Goal: Navigation & Orientation: Find specific page/section

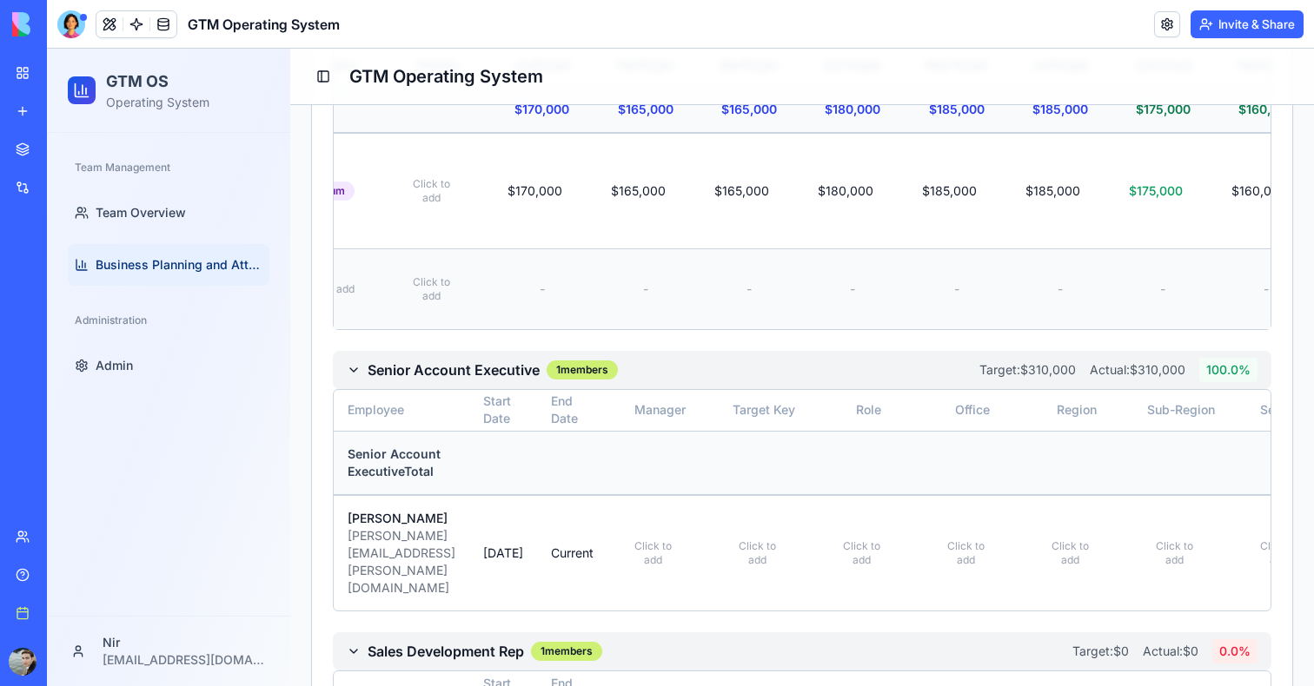
scroll to position [1134, 0]
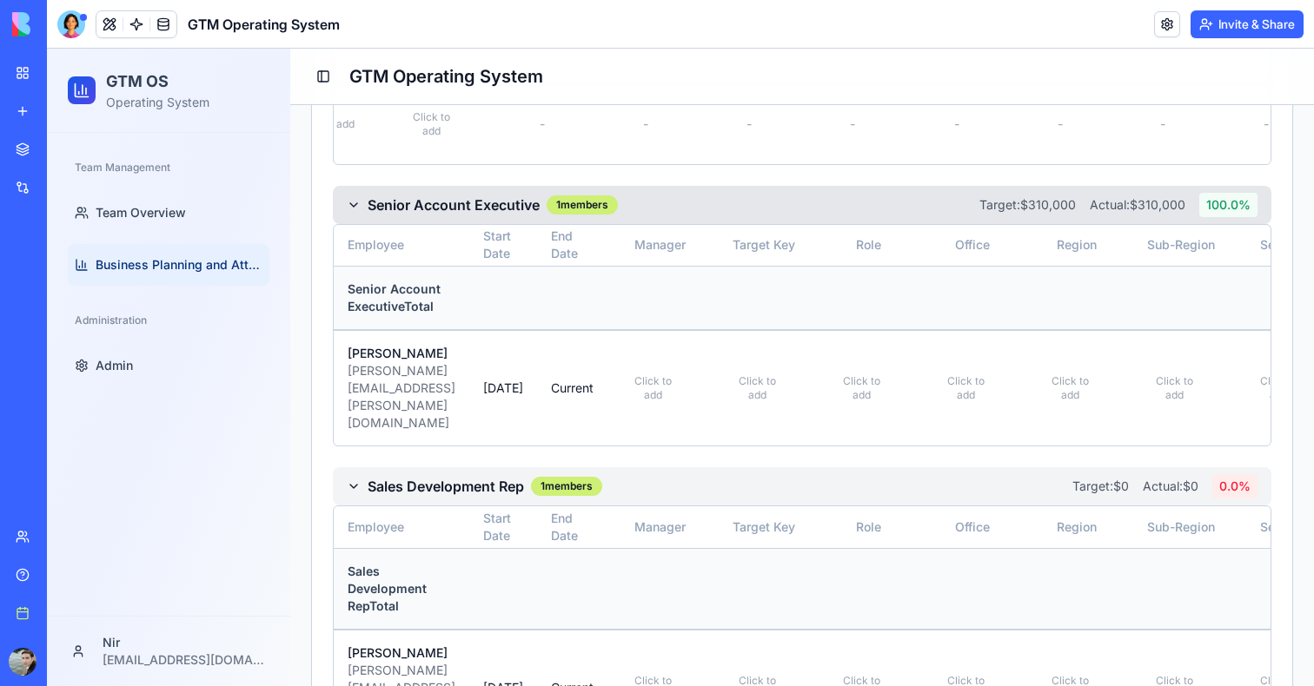
click at [451, 195] on h3 "Senior Account Executive" at bounding box center [454, 205] width 172 height 21
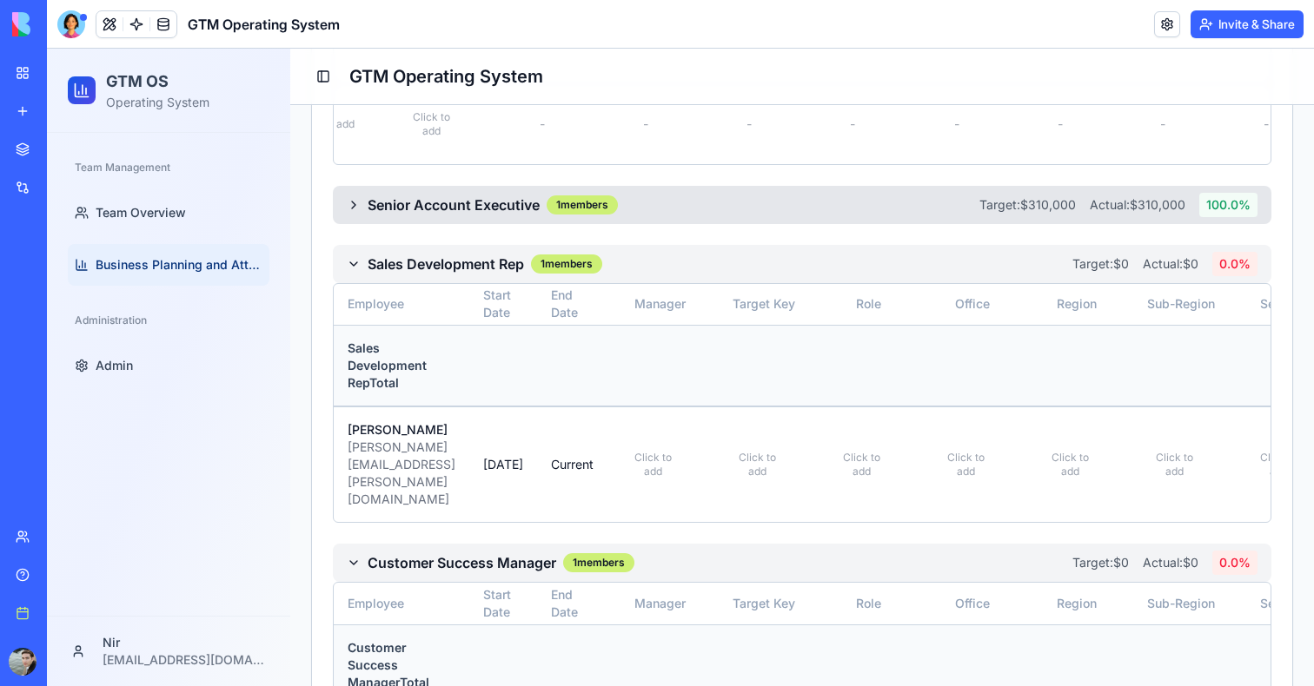
click at [451, 195] on h3 "Senior Account Executive" at bounding box center [454, 205] width 172 height 21
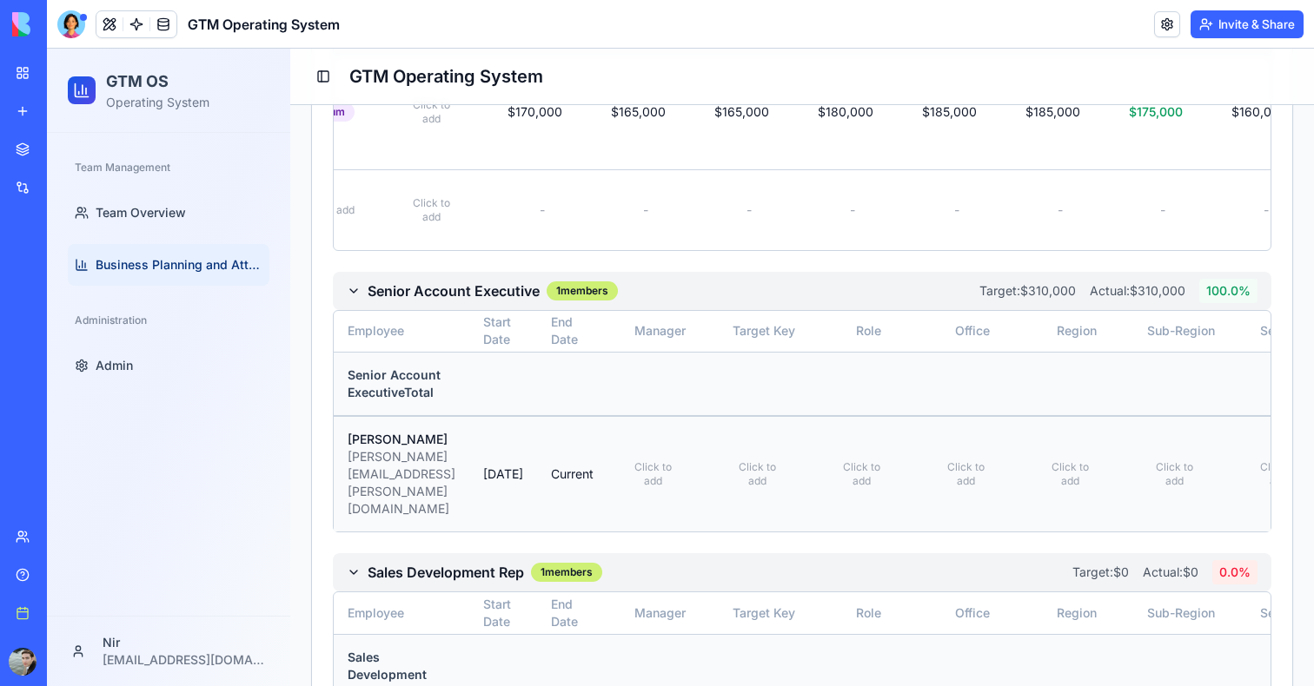
scroll to position [1040, 0]
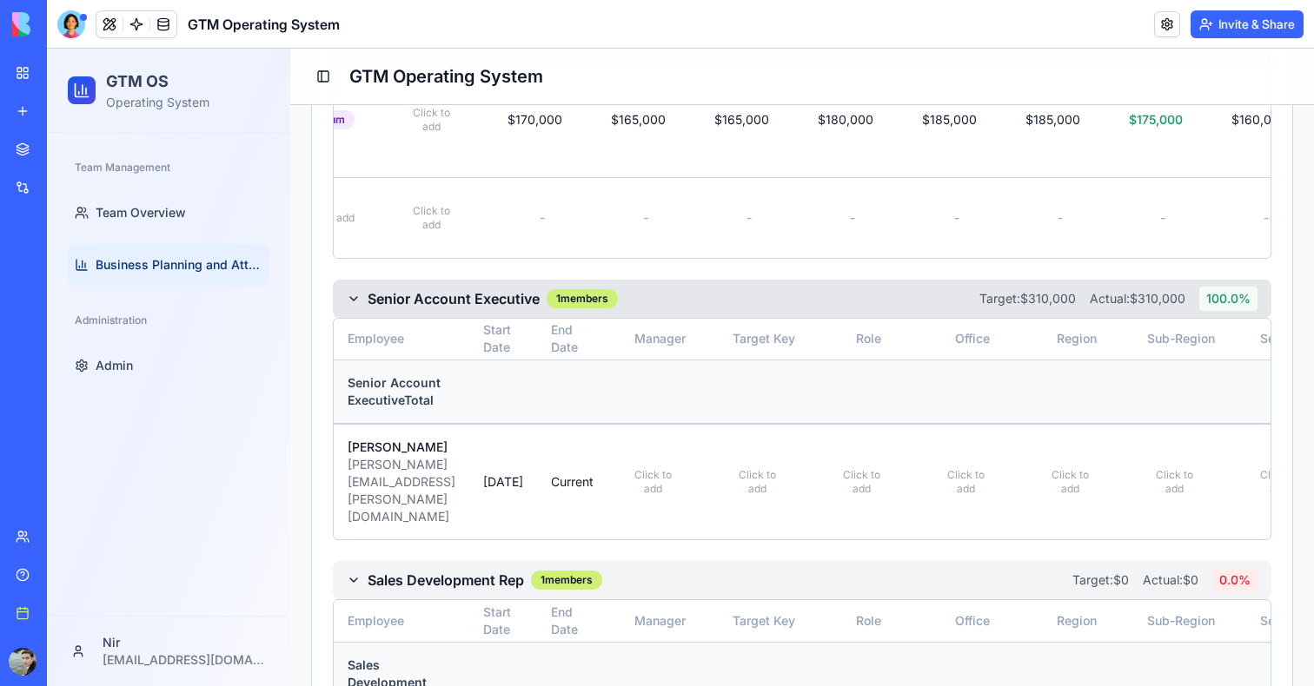
click at [432, 288] on h3 "Senior Account Executive" at bounding box center [454, 298] width 172 height 21
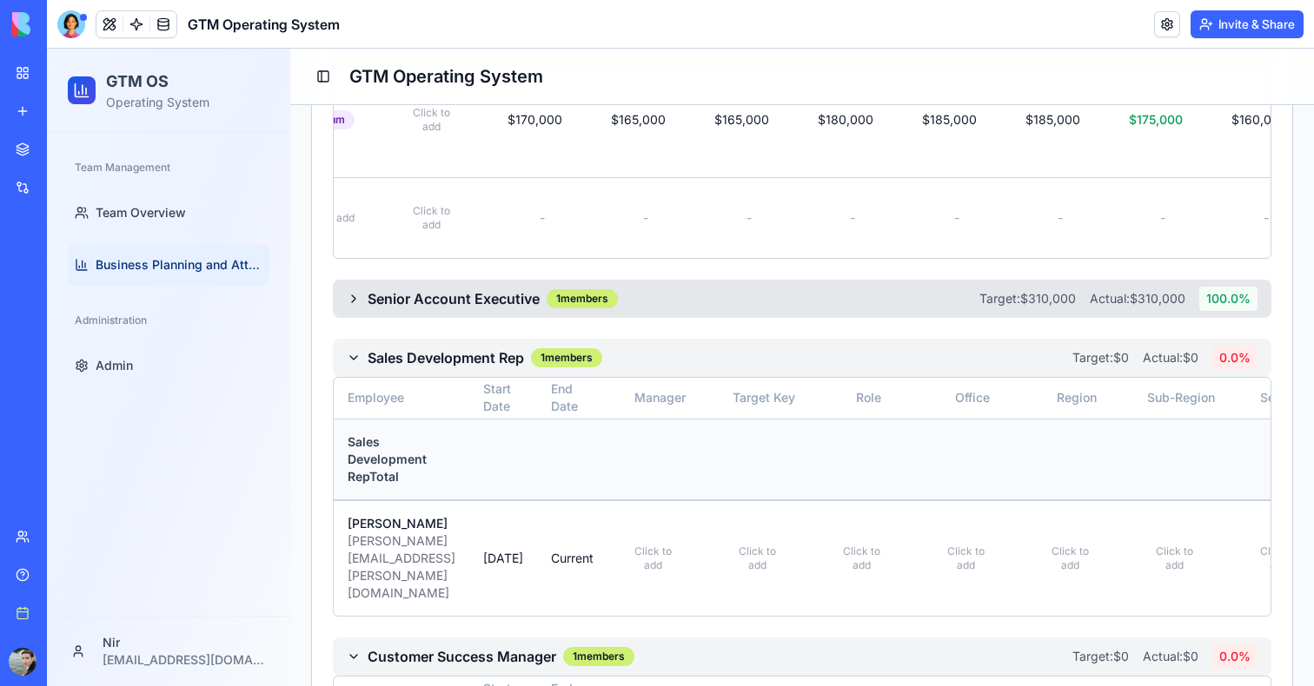
click at [432, 288] on h3 "Senior Account Executive" at bounding box center [454, 298] width 172 height 21
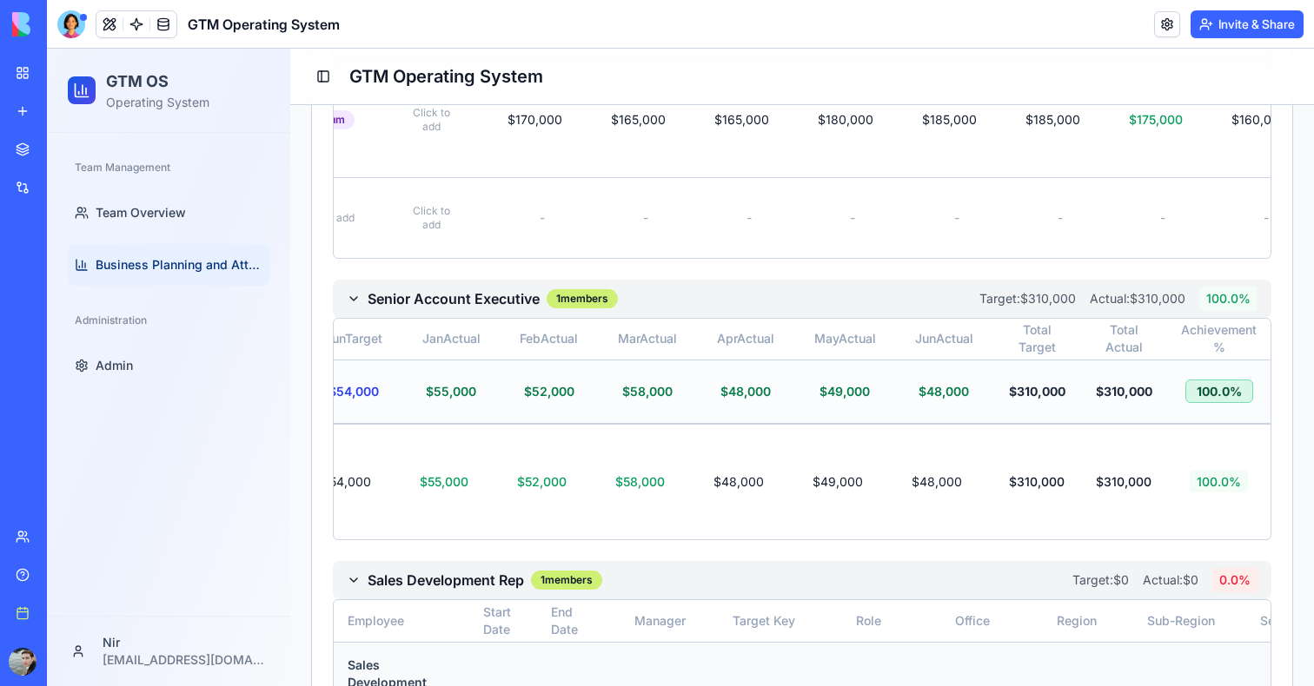
scroll to position [0, 0]
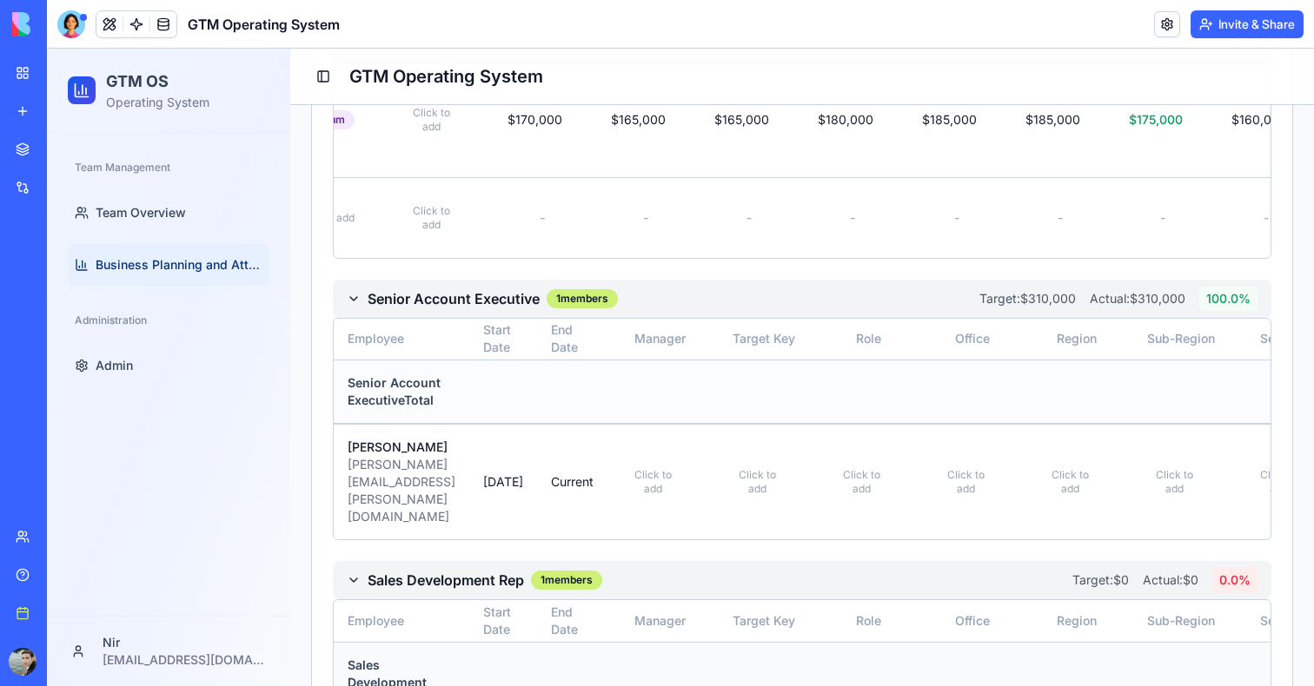
scroll to position [296, 0]
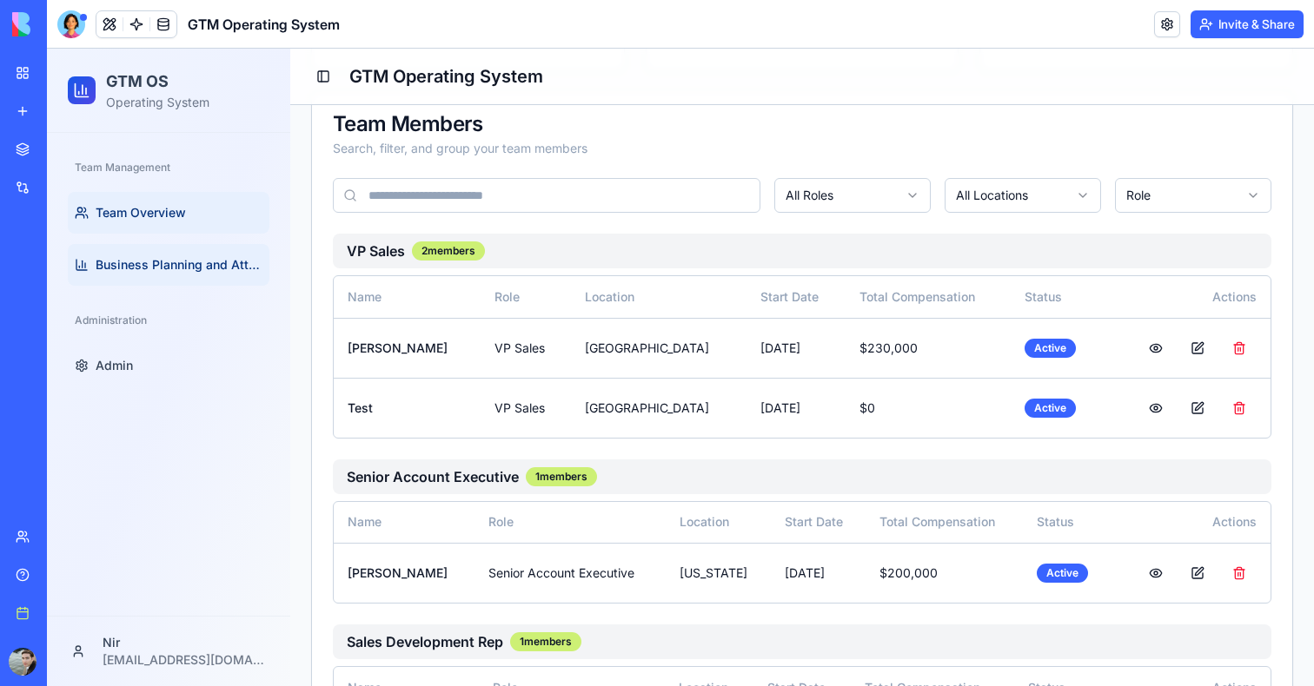
click at [132, 273] on span "Business Planning and Attainment" at bounding box center [179, 264] width 167 height 17
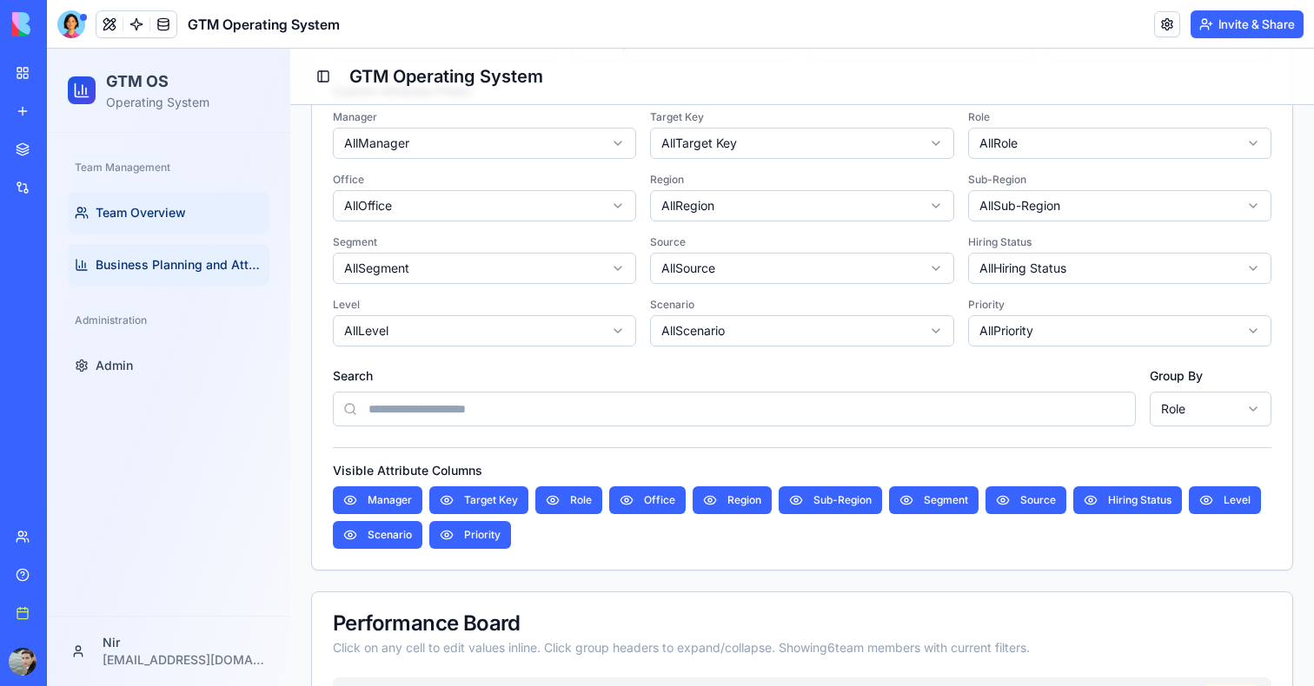
click at [192, 223] on link "Team Overview" at bounding box center [169, 213] width 202 height 42
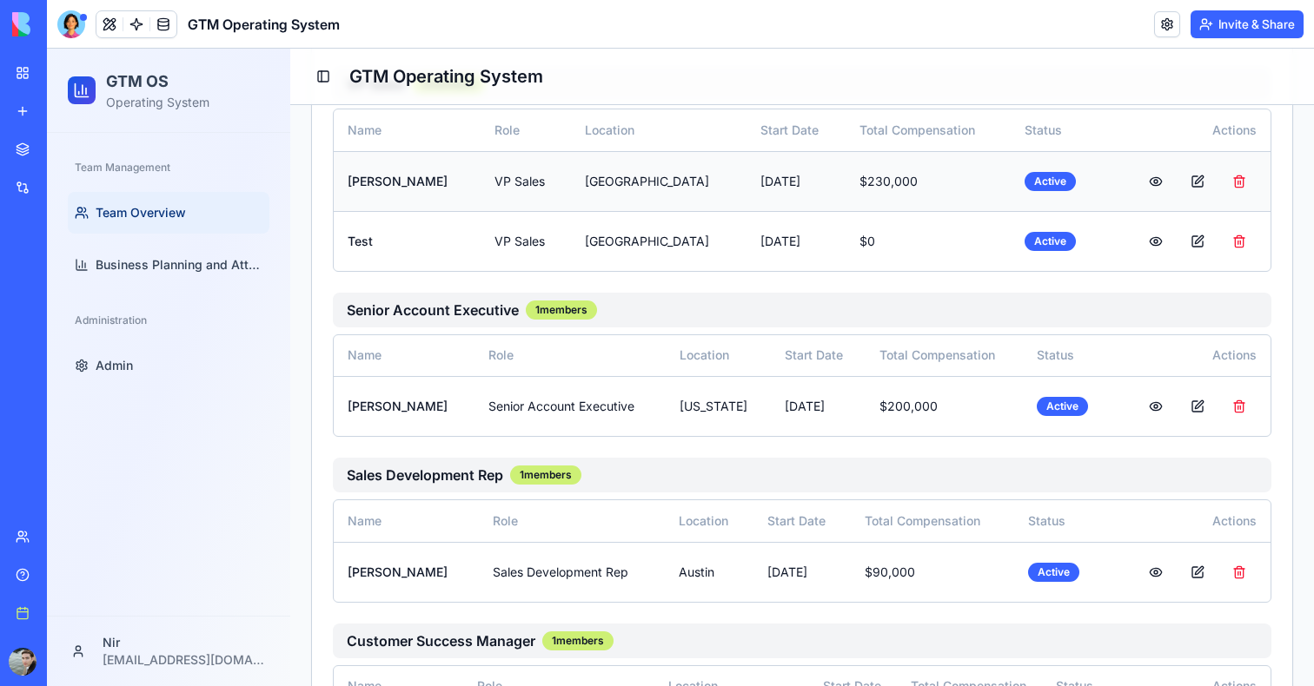
scroll to position [512, 0]
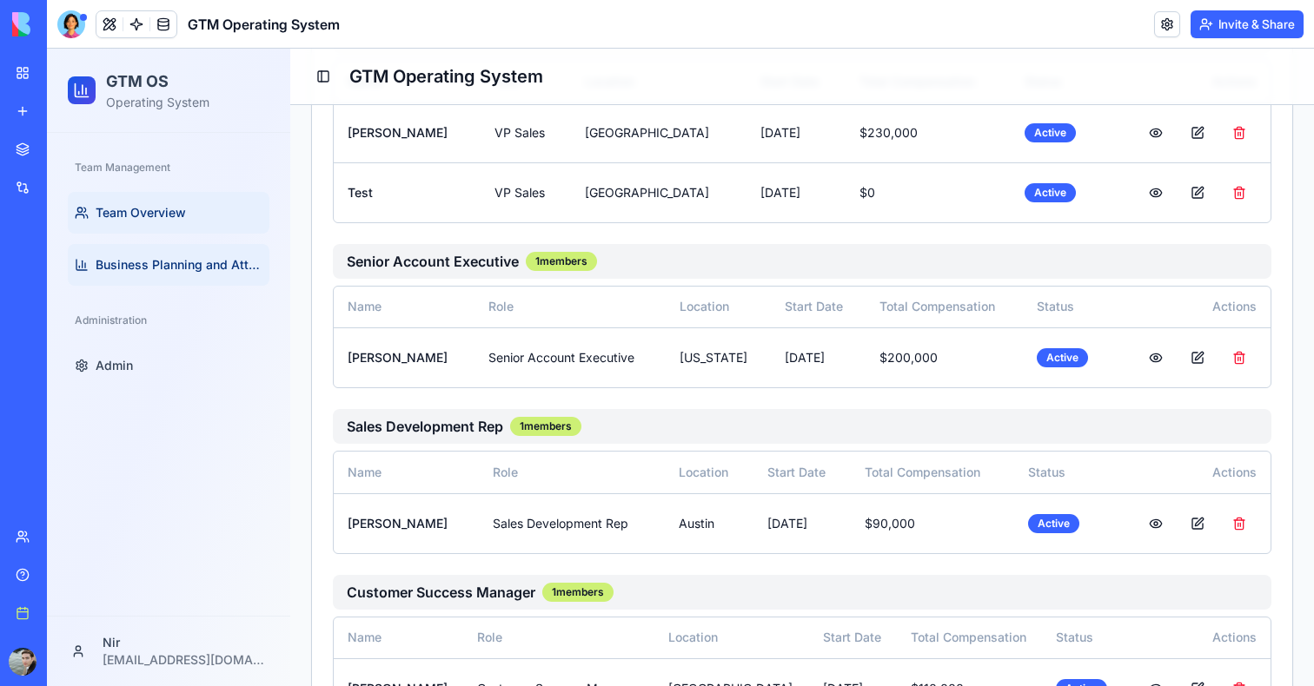
click at [123, 255] on link "Business Planning and Attainment" at bounding box center [169, 265] width 202 height 42
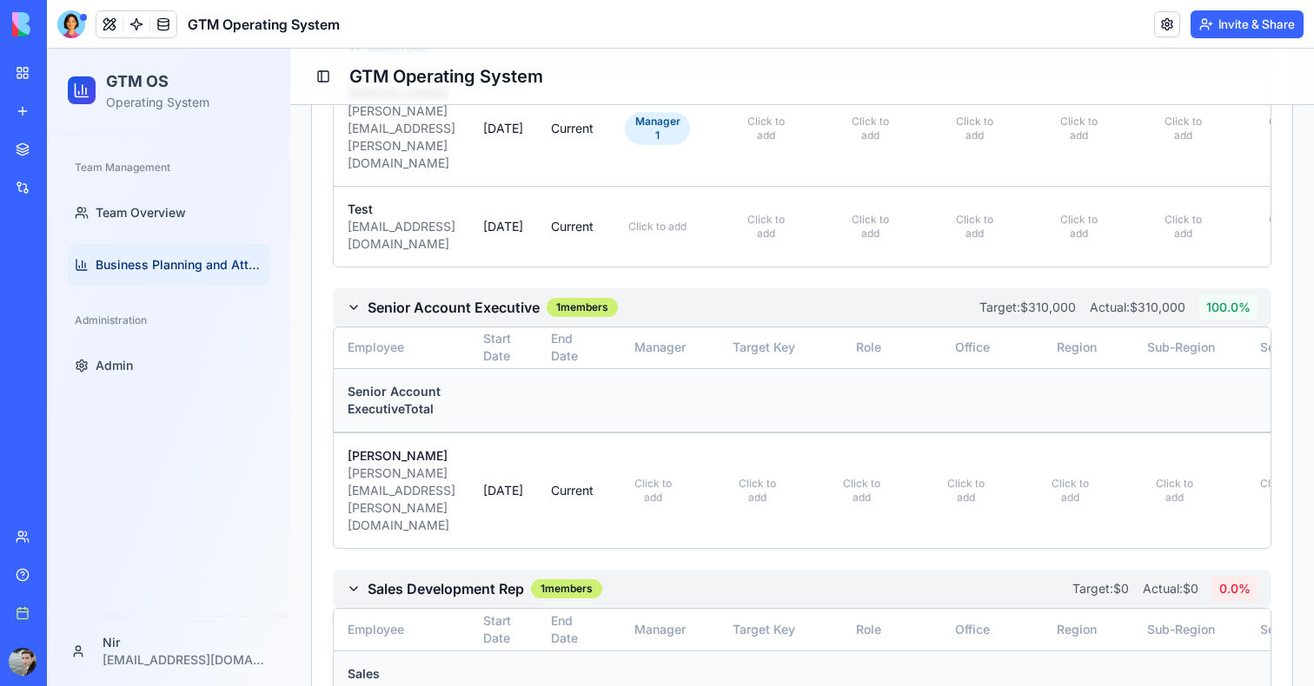
scroll to position [1043, 0]
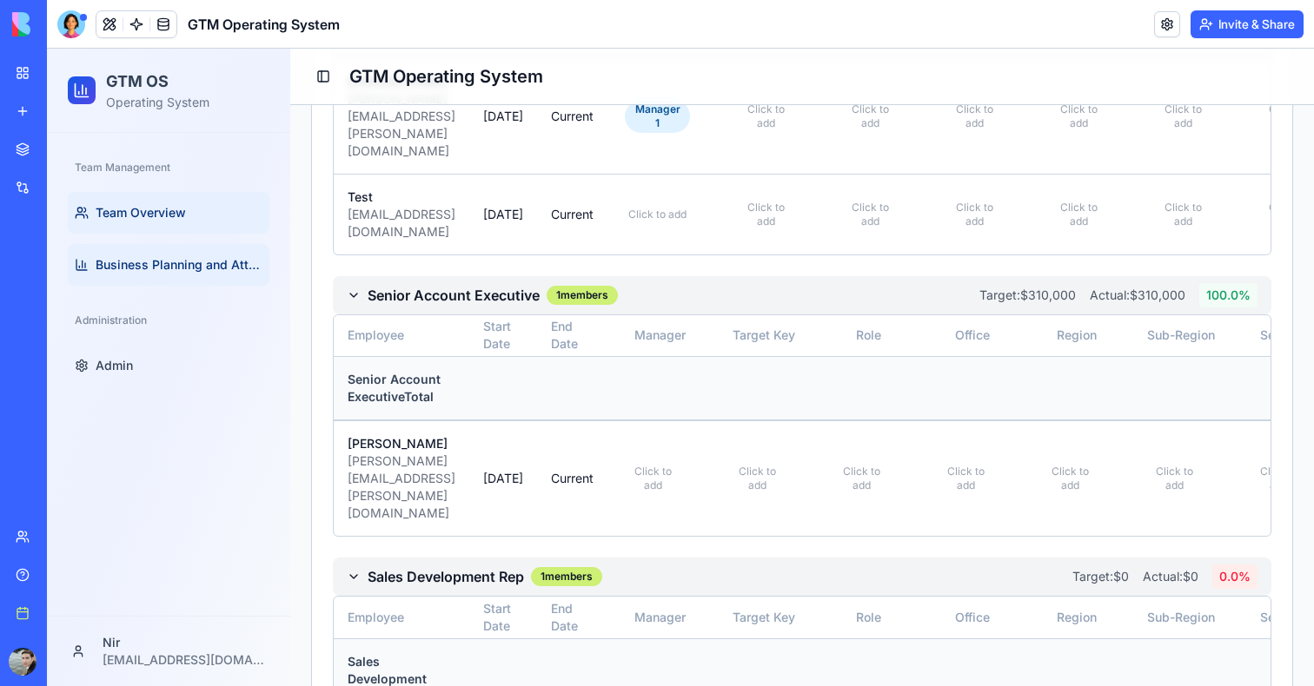
click at [159, 211] on span "Team Overview" at bounding box center [141, 212] width 90 height 17
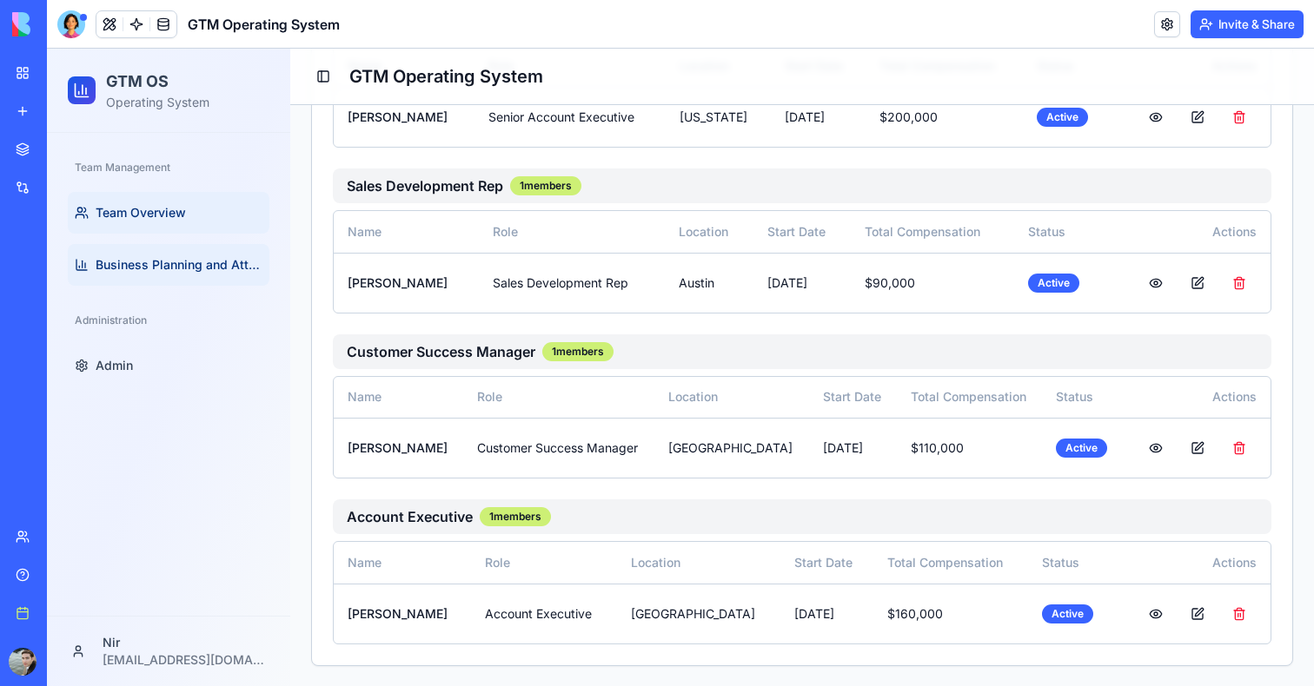
click at [145, 261] on span "Business Planning and Attainment" at bounding box center [179, 264] width 167 height 17
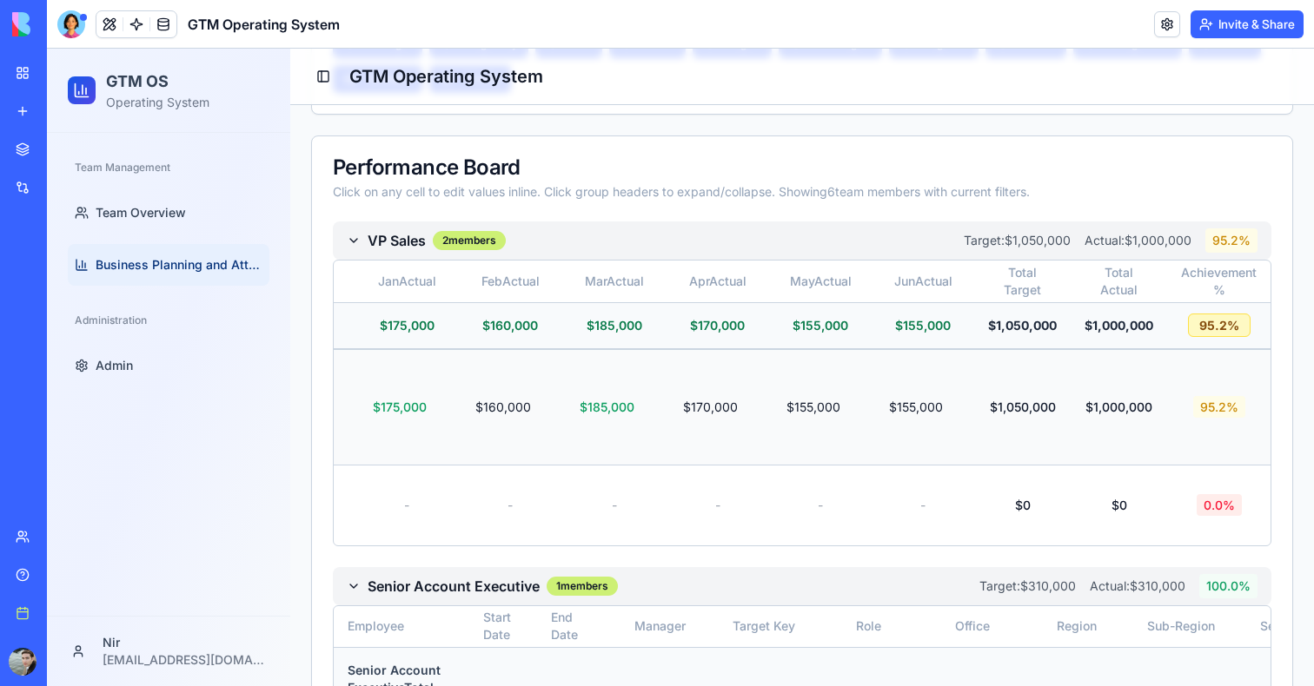
scroll to position [0, 2181]
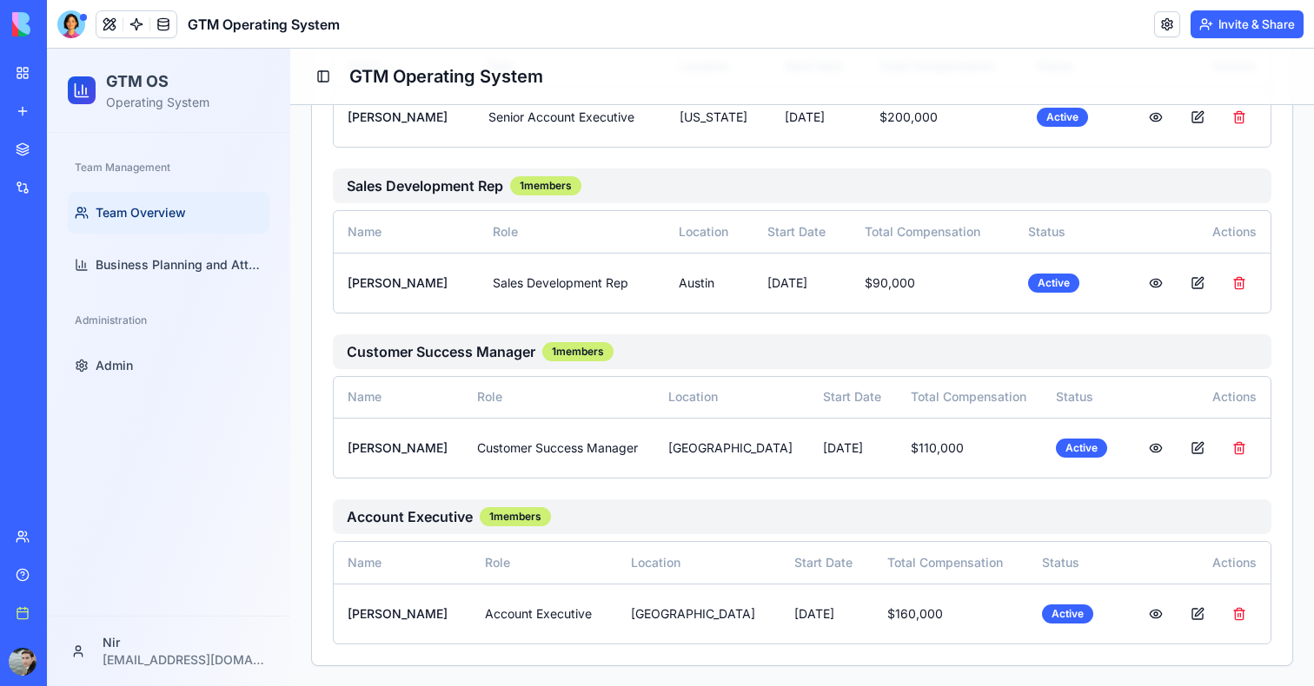
drag, startPoint x: 1091, startPoint y: 3, endPoint x: 1308, endPoint y: -30, distance: 218.7
click at [1308, 0] on html "BETA My workspace New app Marketplace Integrations Recent Sales Call Assistant …" at bounding box center [657, 343] width 1314 height 686
